Goal: Check status: Check status

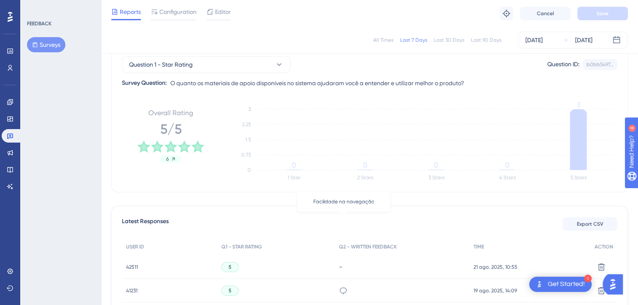
scroll to position [3, 0]
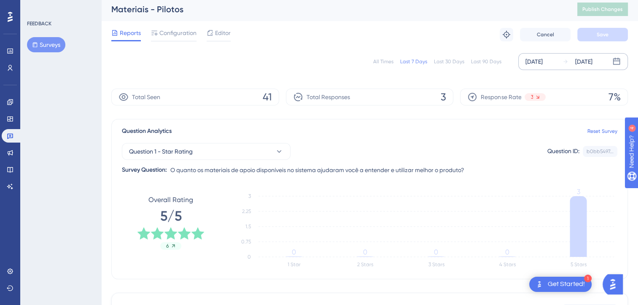
click at [543, 57] on div "[DATE]" at bounding box center [534, 62] width 17 height 10
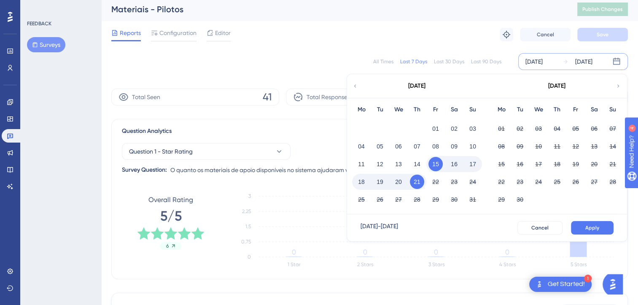
click at [359, 87] on div "August 2025" at bounding box center [416, 86] width 139 height 24
click at [352, 87] on div "August 2025" at bounding box center [416, 86] width 139 height 24
click at [356, 86] on icon at bounding box center [355, 86] width 6 height 8
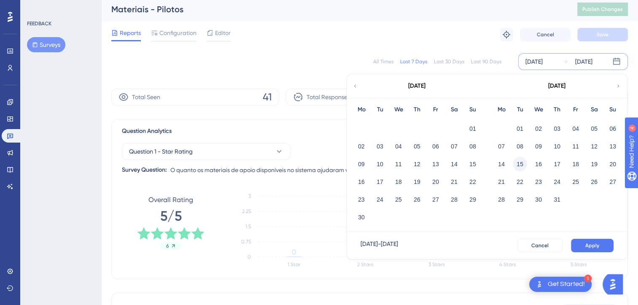
click at [521, 165] on button "15" at bounding box center [520, 164] width 14 height 14
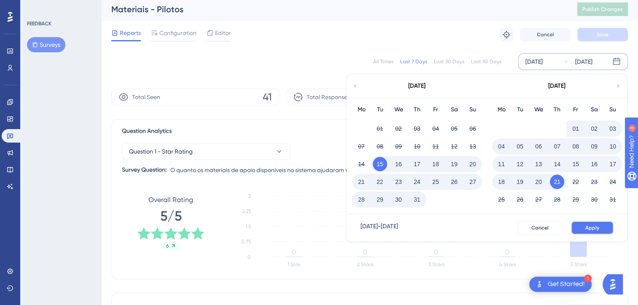
click at [594, 227] on span "Apply" at bounding box center [593, 227] width 14 height 7
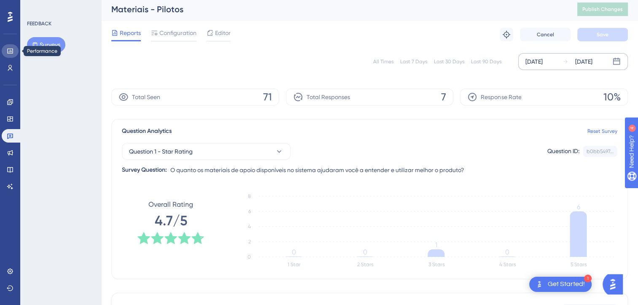
click at [8, 52] on icon at bounding box center [10, 51] width 7 height 7
